Goal: Task Accomplishment & Management: Manage account settings

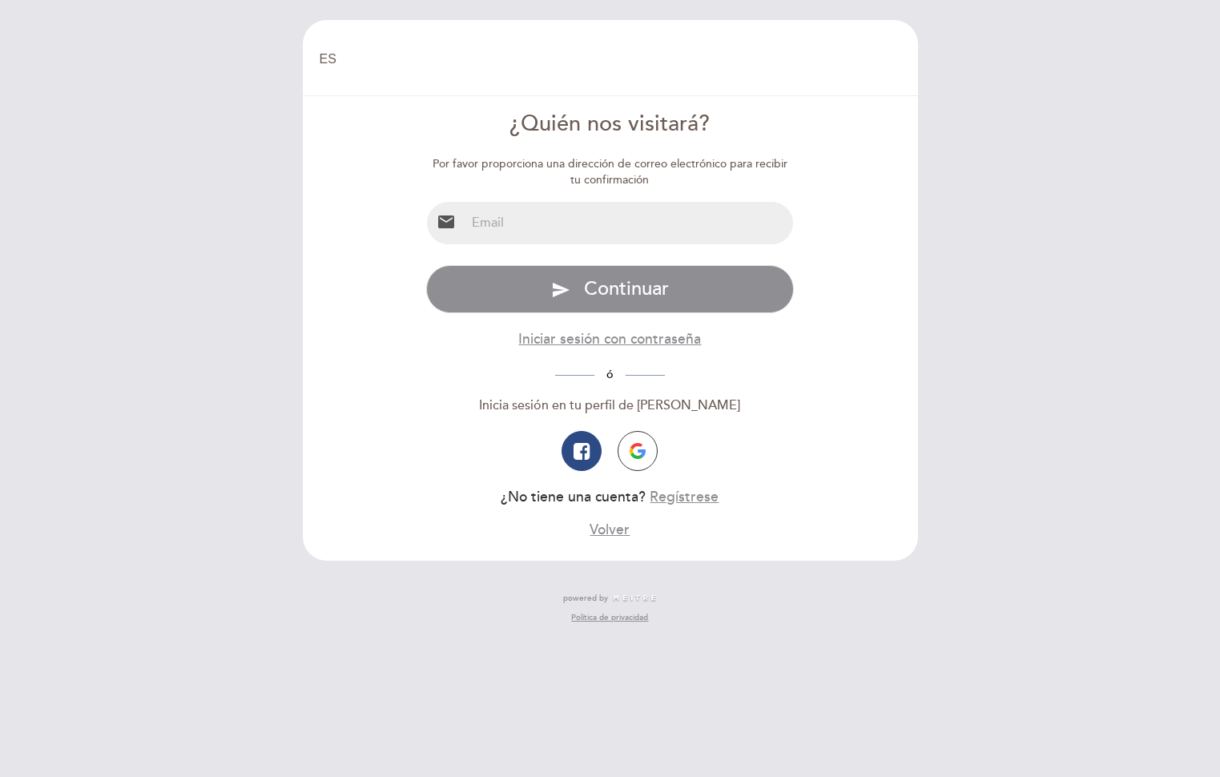
select select "es"
click at [483, 222] on input "email" at bounding box center [630, 223] width 328 height 42
type input "[PERSON_NAME][EMAIL_ADDRESS][PERSON_NAME][DOMAIN_NAME]"
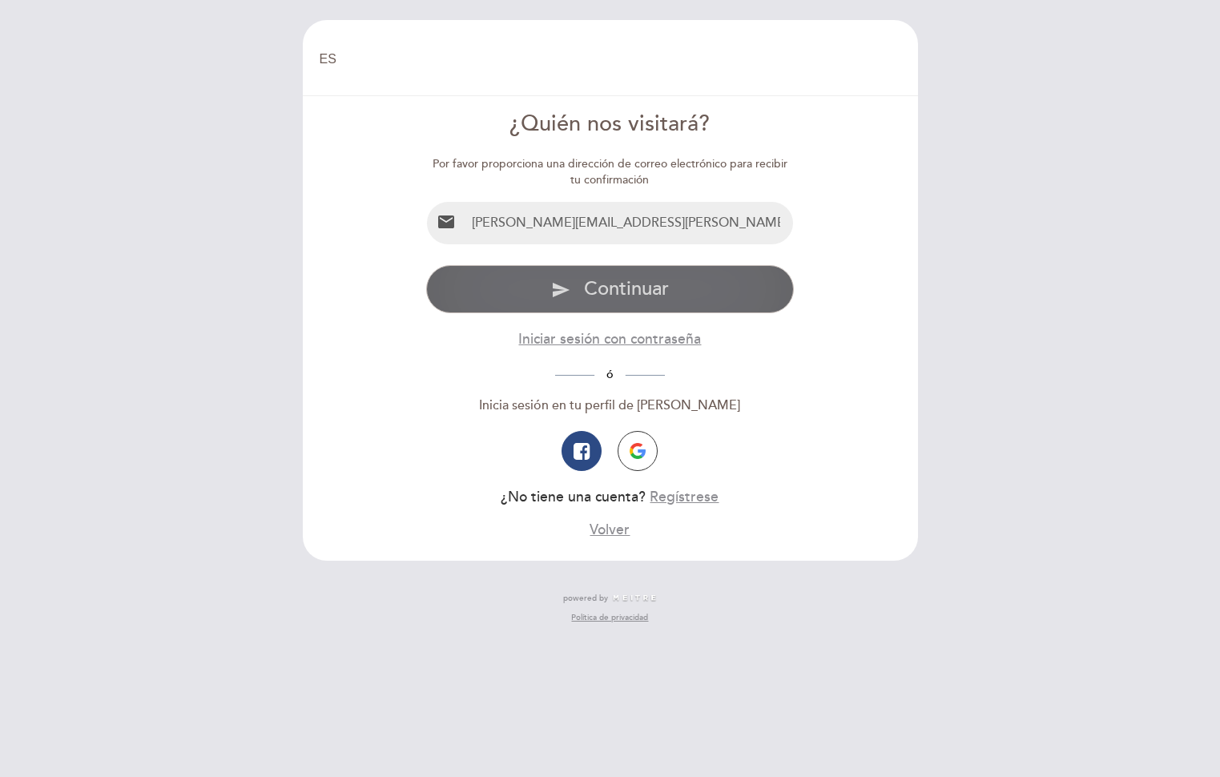
click at [593, 286] on span "Continuar" at bounding box center [626, 288] width 85 height 23
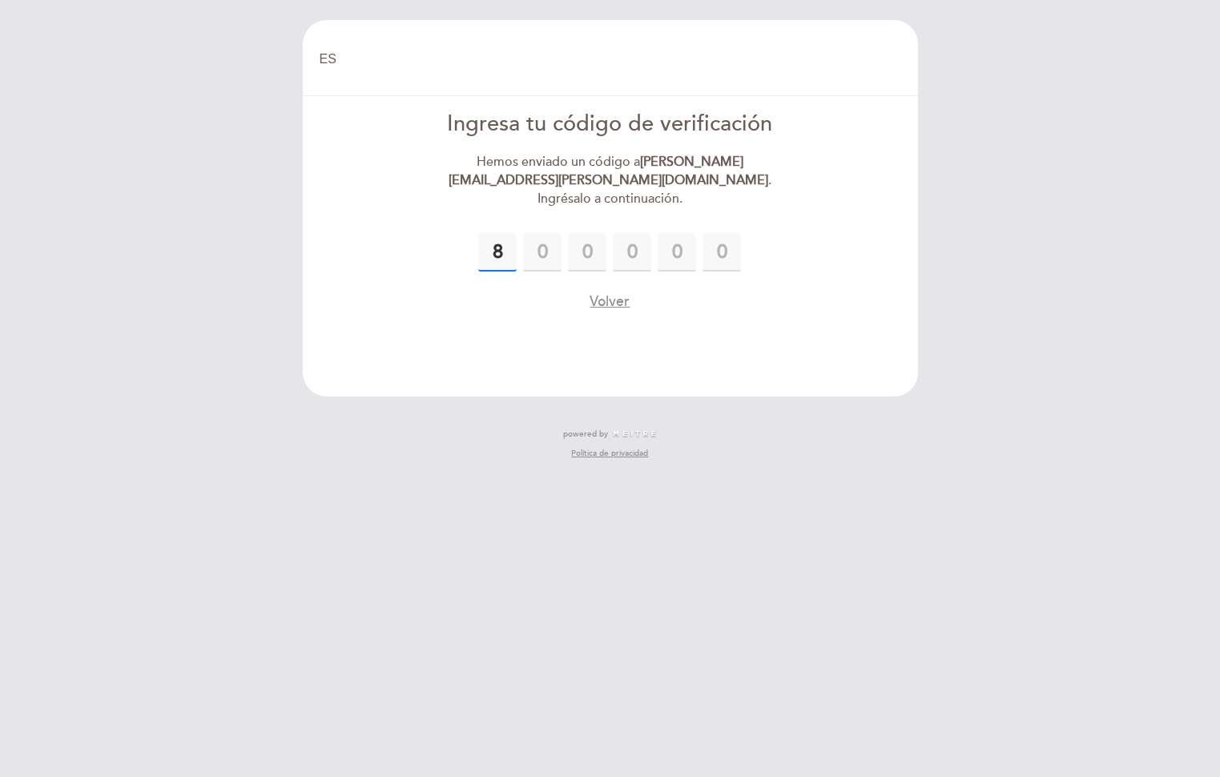
type input "8"
type input "1"
type input "6"
type input "9"
type input "8"
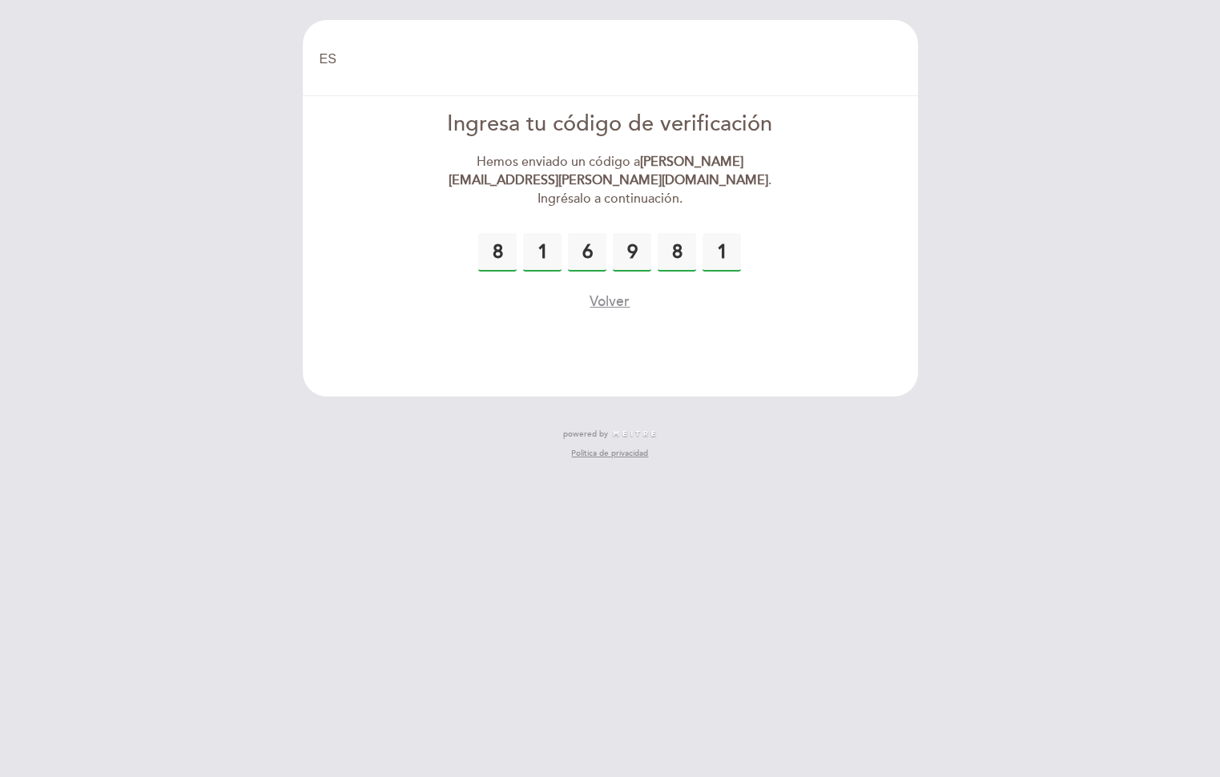
type input "1"
click at [609, 292] on button "Volver" at bounding box center [610, 302] width 40 height 20
